Goal: Task Accomplishment & Management: Use online tool/utility

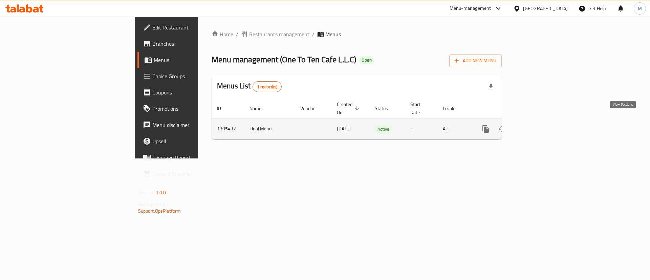
click at [542, 126] on link "enhanced table" at bounding box center [534, 129] width 16 height 16
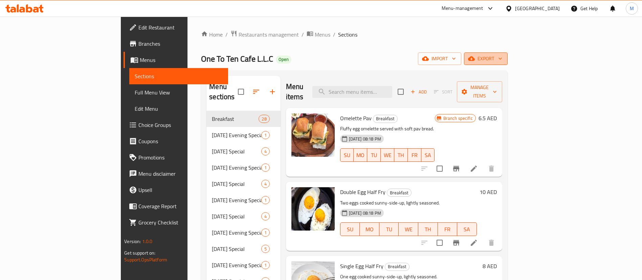
click at [508, 64] on button "export" at bounding box center [486, 58] width 44 height 13
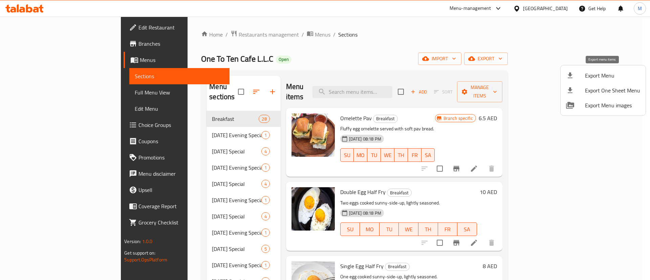
click at [602, 81] on li "Export Menu" at bounding box center [602, 75] width 85 height 15
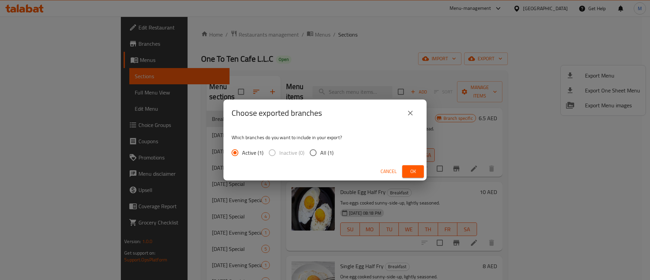
click at [416, 167] on span "Ok" at bounding box center [412, 171] width 11 height 8
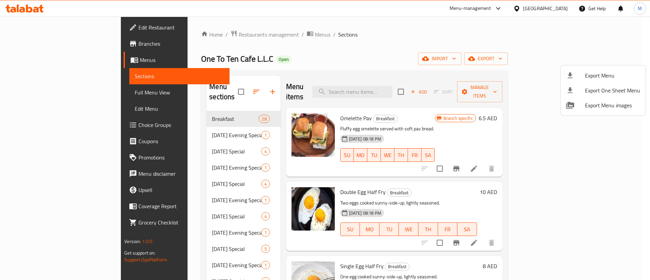
click at [43, 83] on div at bounding box center [325, 140] width 650 height 280
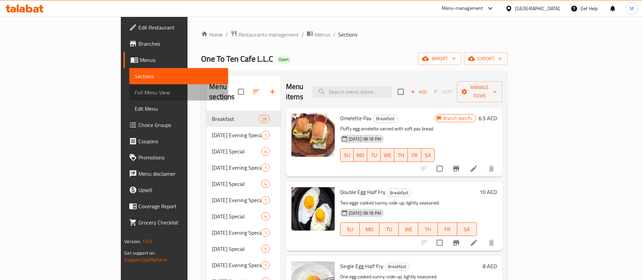
click at [129, 99] on link "Full Menu View" at bounding box center [178, 92] width 99 height 16
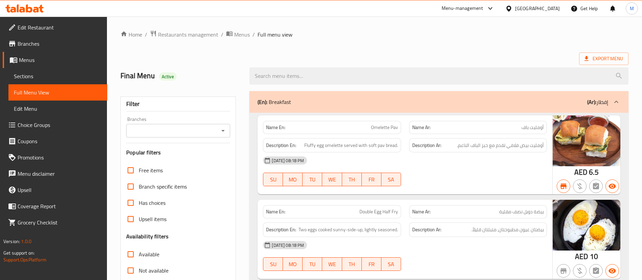
click at [472, 38] on ol "Home / Restaurants management / Menus / Full menu view" at bounding box center [374, 34] width 508 height 9
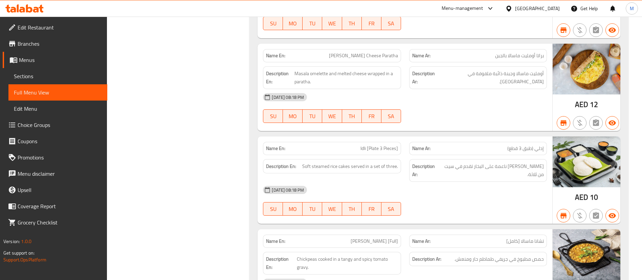
scroll to position [2514, 0]
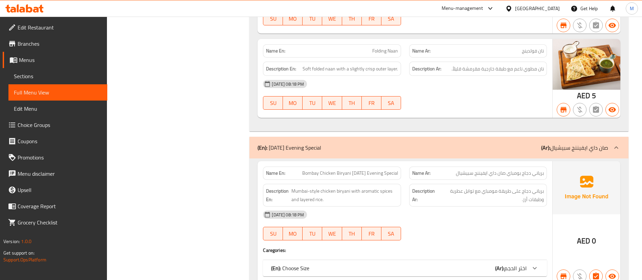
click at [423, 264] on div "(En): Choose Size (Ar): اختر الحجم" at bounding box center [398, 268] width 255 height 8
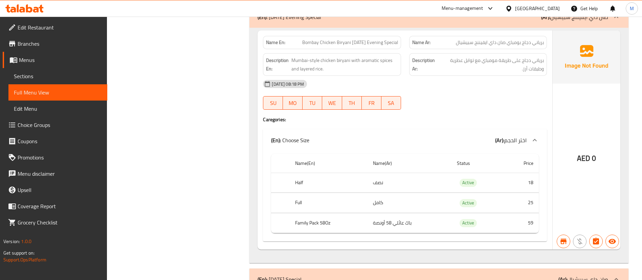
scroll to position [3733, 0]
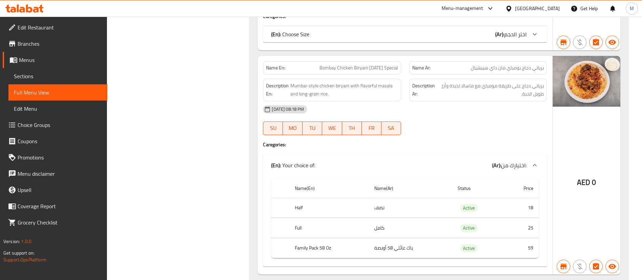
scroll to position [7472, 0]
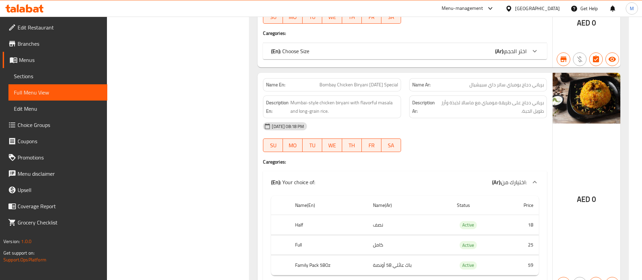
scroll to position [6792, 0]
